Goal: Navigation & Orientation: Find specific page/section

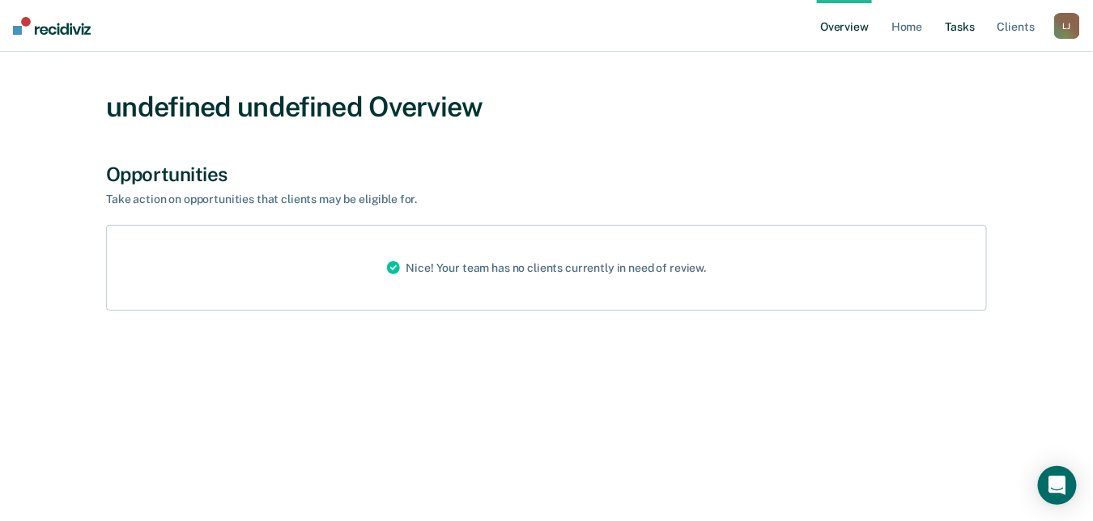
click at [965, 28] on link "Tasks" at bounding box center [960, 26] width 36 height 52
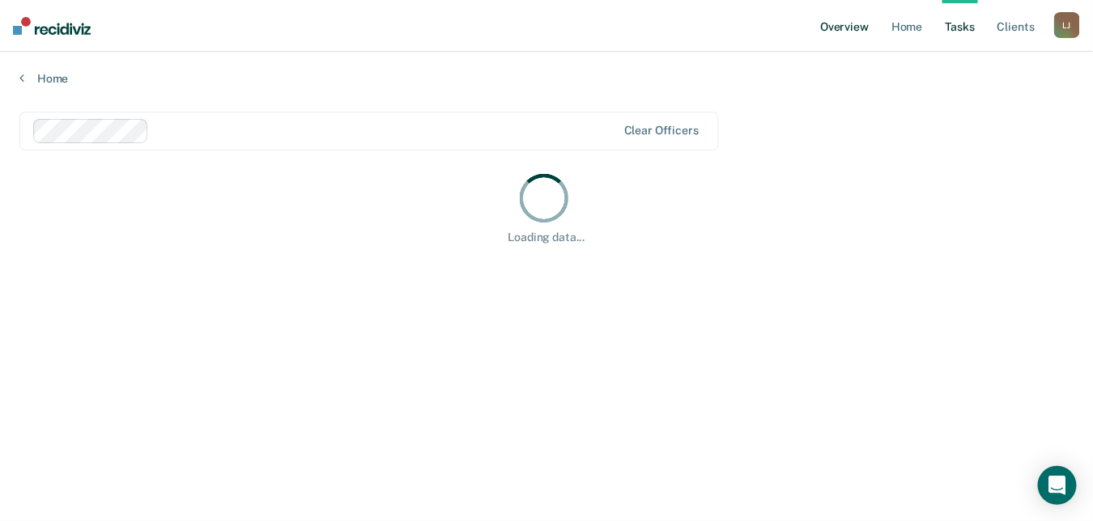
click at [864, 34] on link "Overview" at bounding box center [844, 26] width 55 height 52
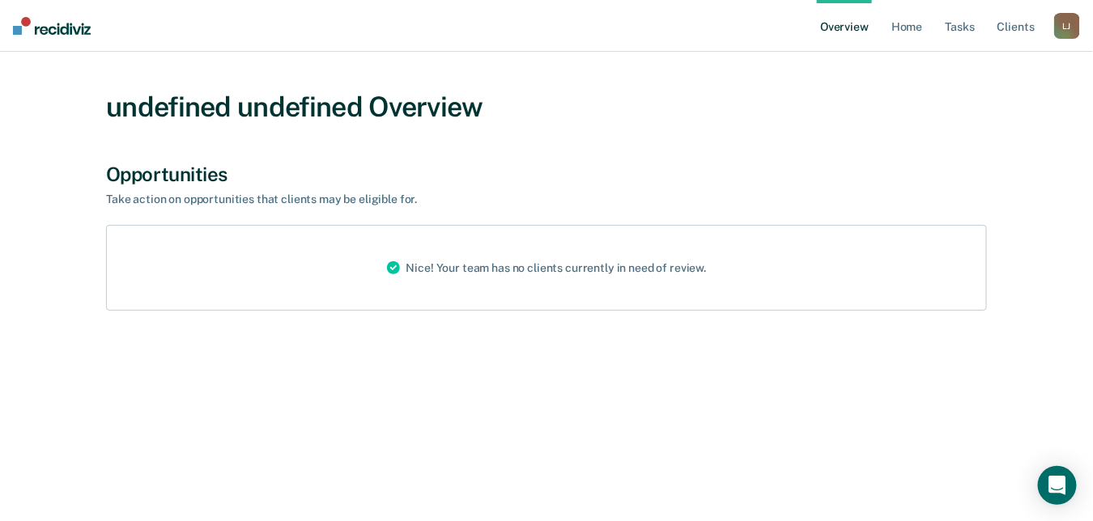
click at [863, 26] on link "Overview" at bounding box center [844, 26] width 55 height 52
click at [843, 28] on link "Overview" at bounding box center [844, 26] width 55 height 52
click at [903, 26] on link "Home" at bounding box center [906, 26] width 37 height 52
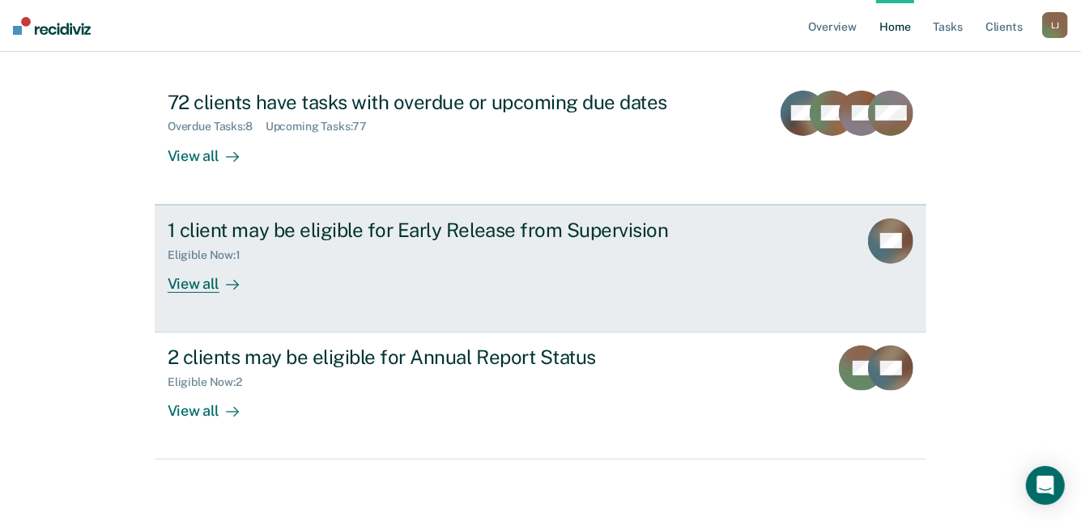
scroll to position [166, 0]
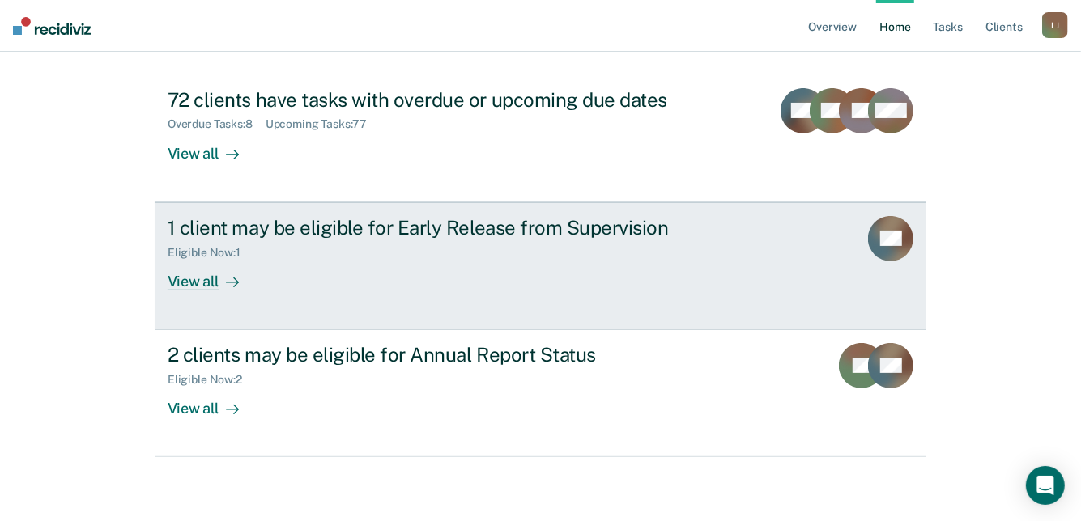
click at [208, 276] on div "View all" at bounding box center [213, 275] width 91 height 32
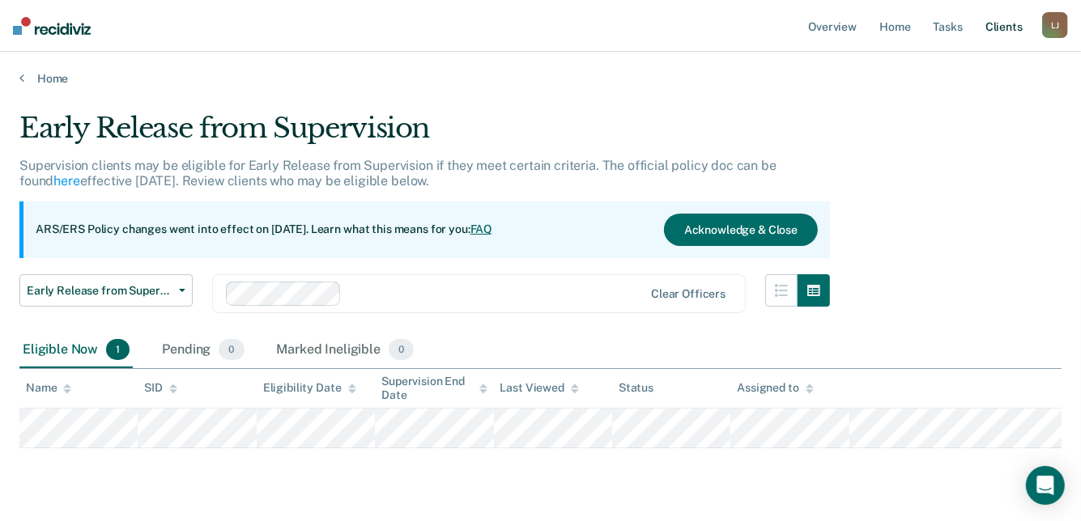
click at [1000, 26] on link "Client s" at bounding box center [1004, 26] width 44 height 52
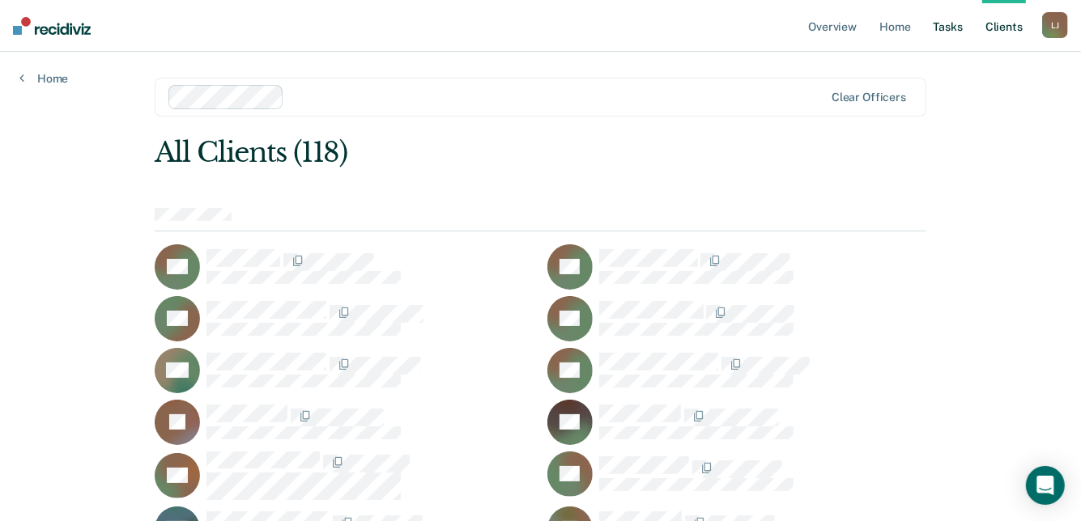
click at [957, 25] on link "Tasks" at bounding box center [948, 26] width 36 height 52
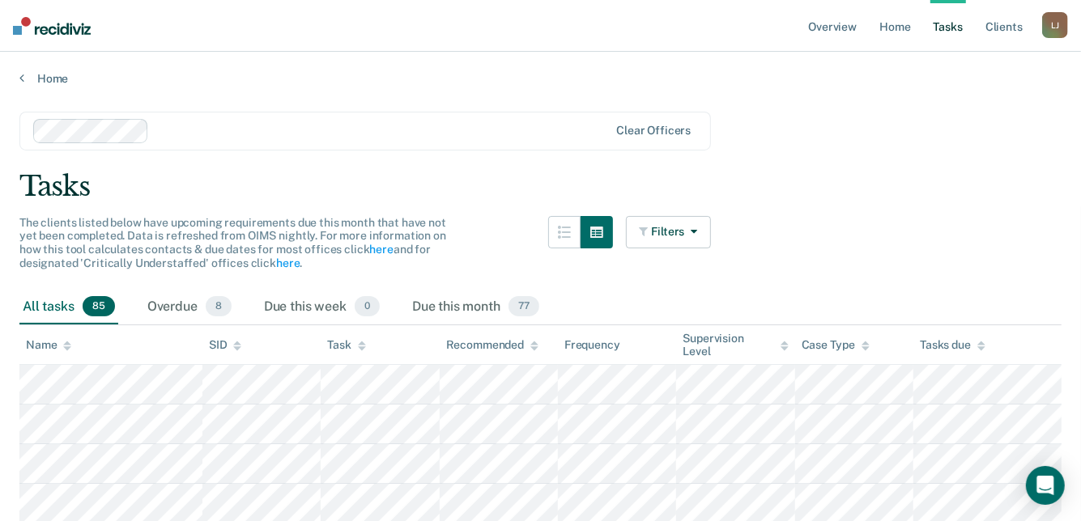
click at [946, 28] on link "Tasks" at bounding box center [948, 26] width 36 height 52
click at [698, 231] on icon "button" at bounding box center [691, 231] width 13 height 11
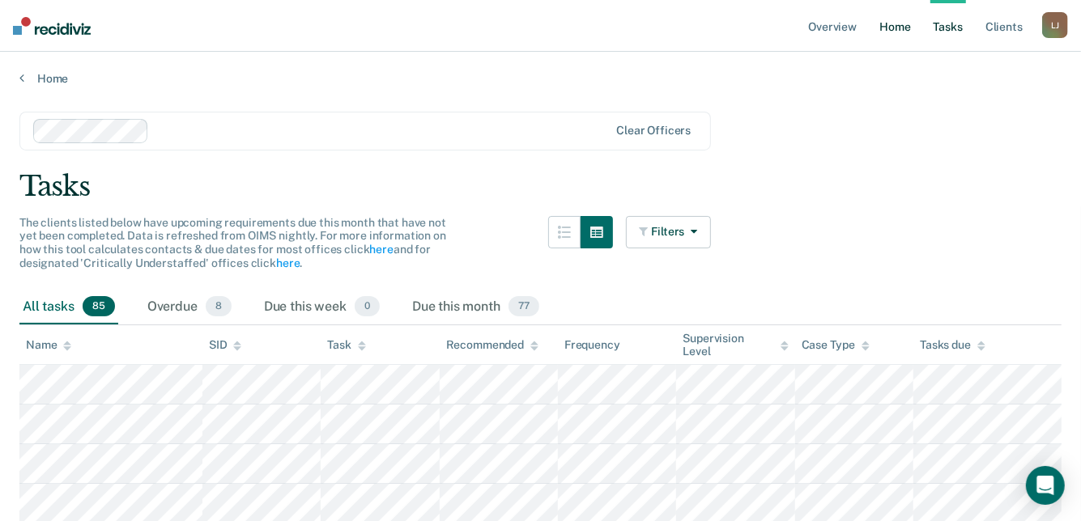
click at [896, 23] on link "Home" at bounding box center [894, 26] width 37 height 52
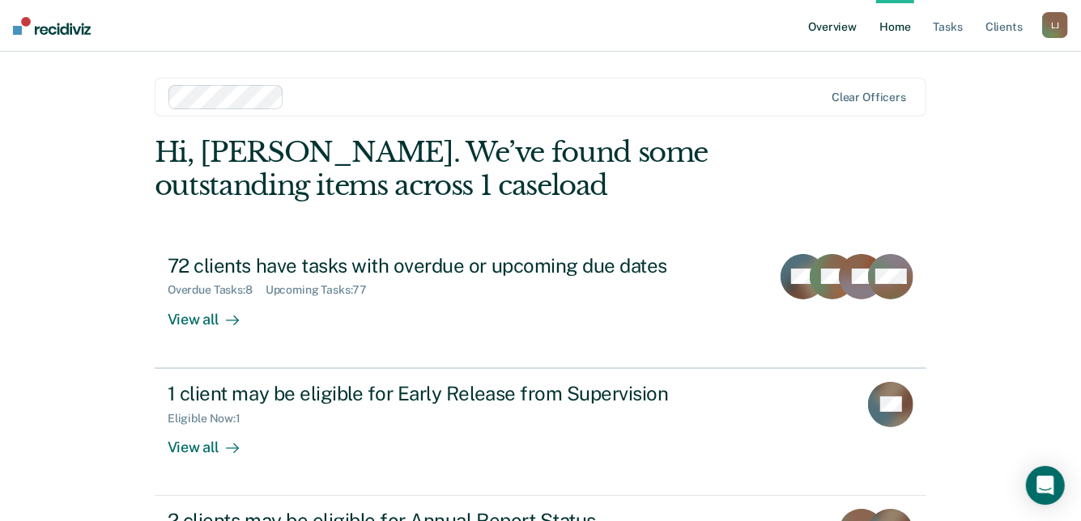
click at [836, 32] on link "Overview" at bounding box center [832, 26] width 55 height 52
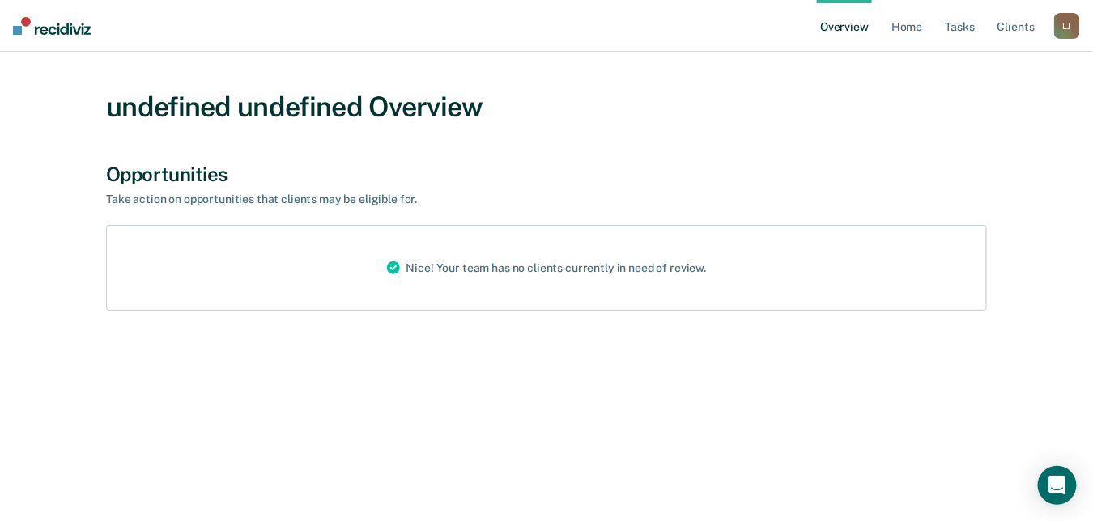
click at [1061, 32] on div "[PERSON_NAME]" at bounding box center [1067, 26] width 26 height 26
click at [863, 34] on link "Overview" at bounding box center [844, 26] width 55 height 52
click at [1063, 33] on div "[PERSON_NAME]" at bounding box center [1067, 26] width 26 height 26
click at [856, 27] on link "Overview" at bounding box center [844, 26] width 55 height 52
click at [1004, 23] on link "Client s" at bounding box center [1016, 26] width 44 height 52
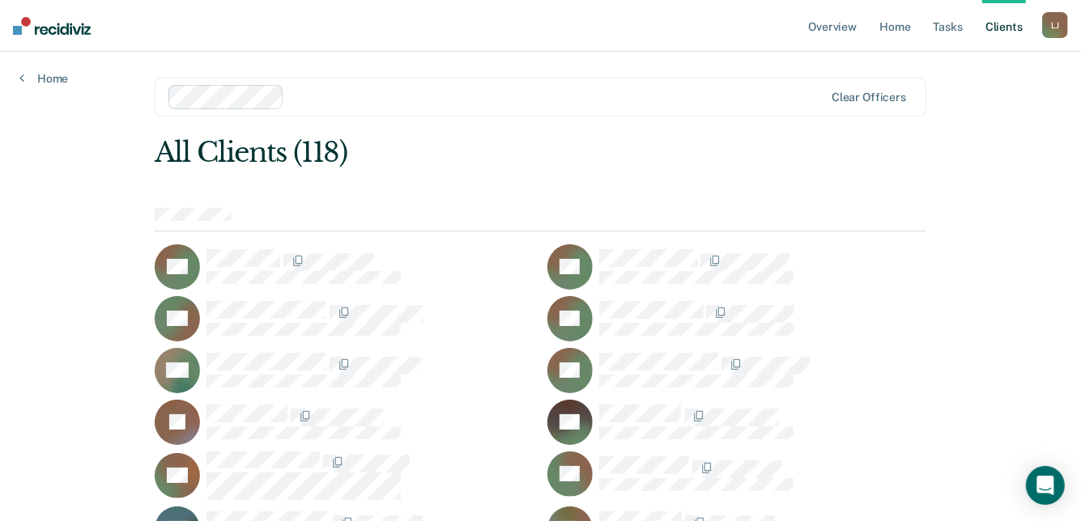
click at [61, 70] on div "Home" at bounding box center [43, 69] width 87 height 34
click at [54, 79] on link "Home" at bounding box center [43, 78] width 49 height 15
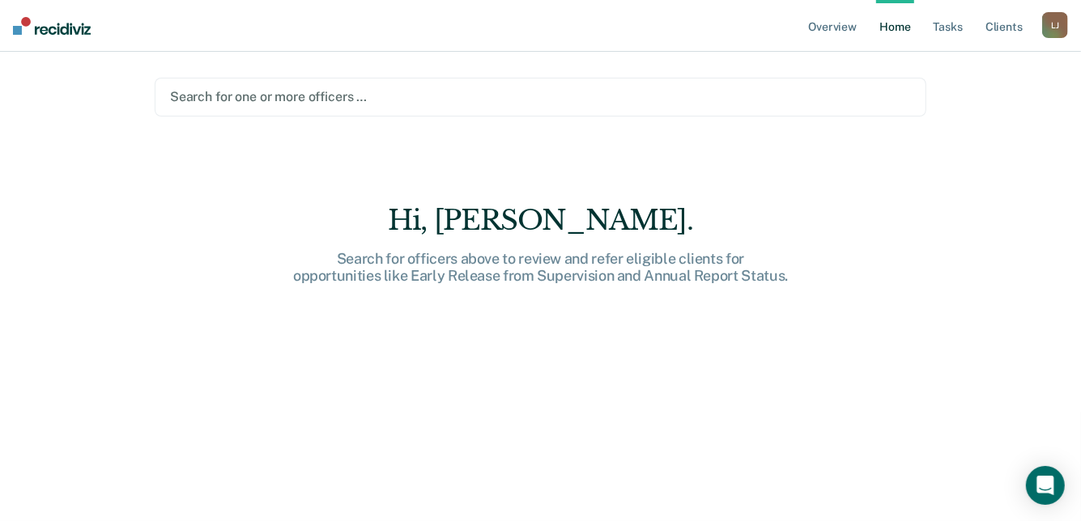
click at [1051, 26] on div "[PERSON_NAME]" at bounding box center [1055, 25] width 26 height 26
click at [945, 66] on link "Profile" at bounding box center [989, 66] width 130 height 14
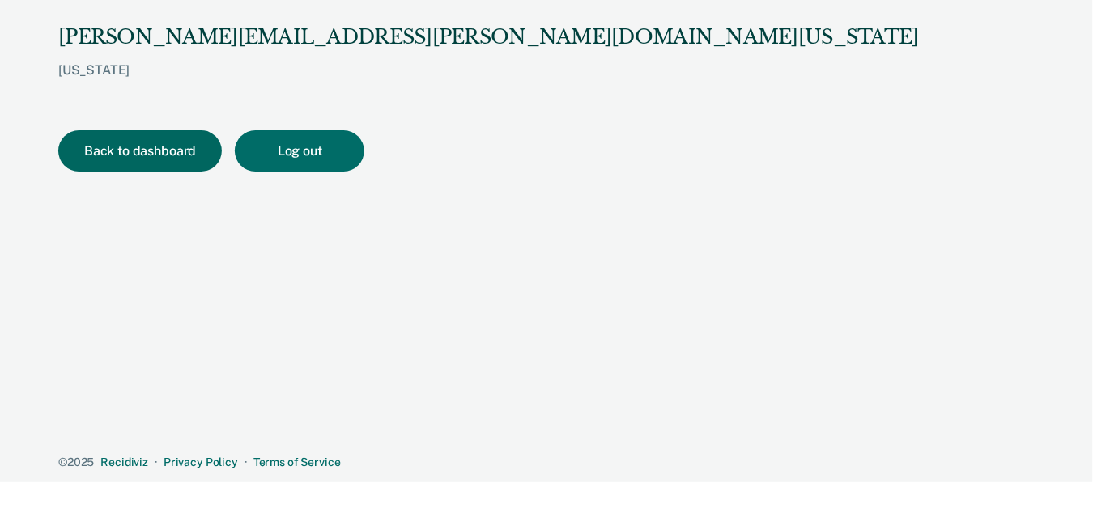
click at [150, 153] on button "Back to dashboard" at bounding box center [140, 150] width 164 height 41
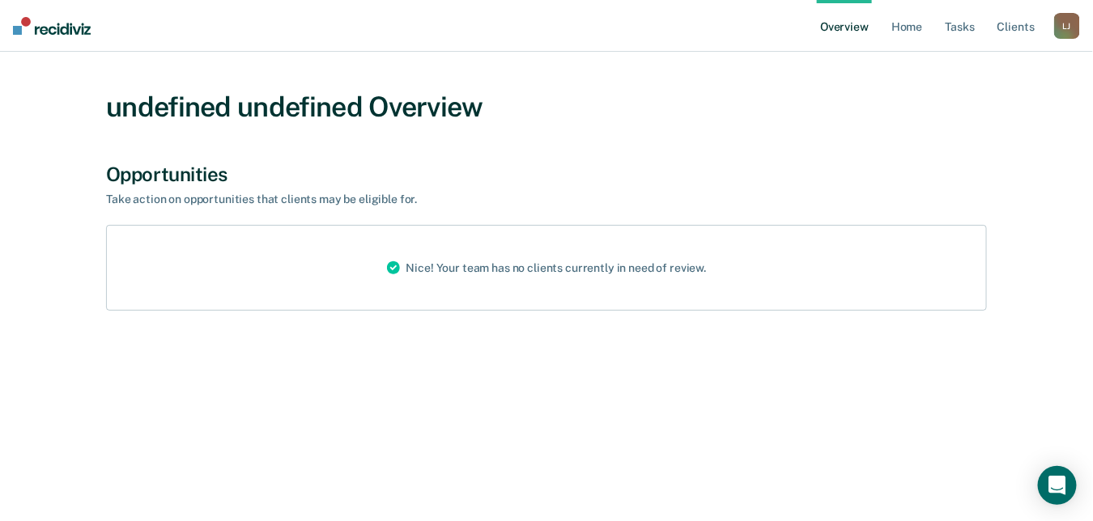
click at [393, 270] on icon at bounding box center [393, 267] width 13 height 13
